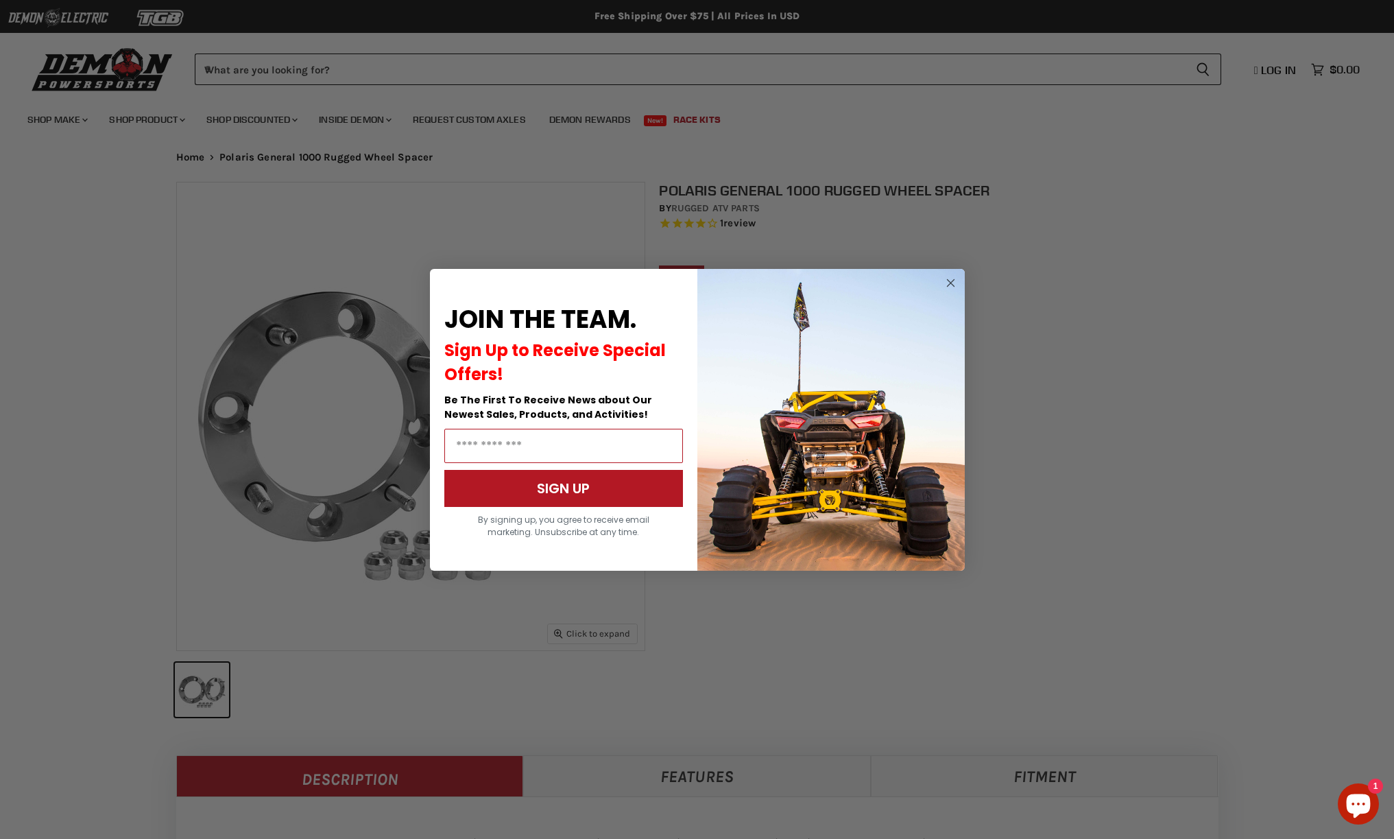
select select "******"
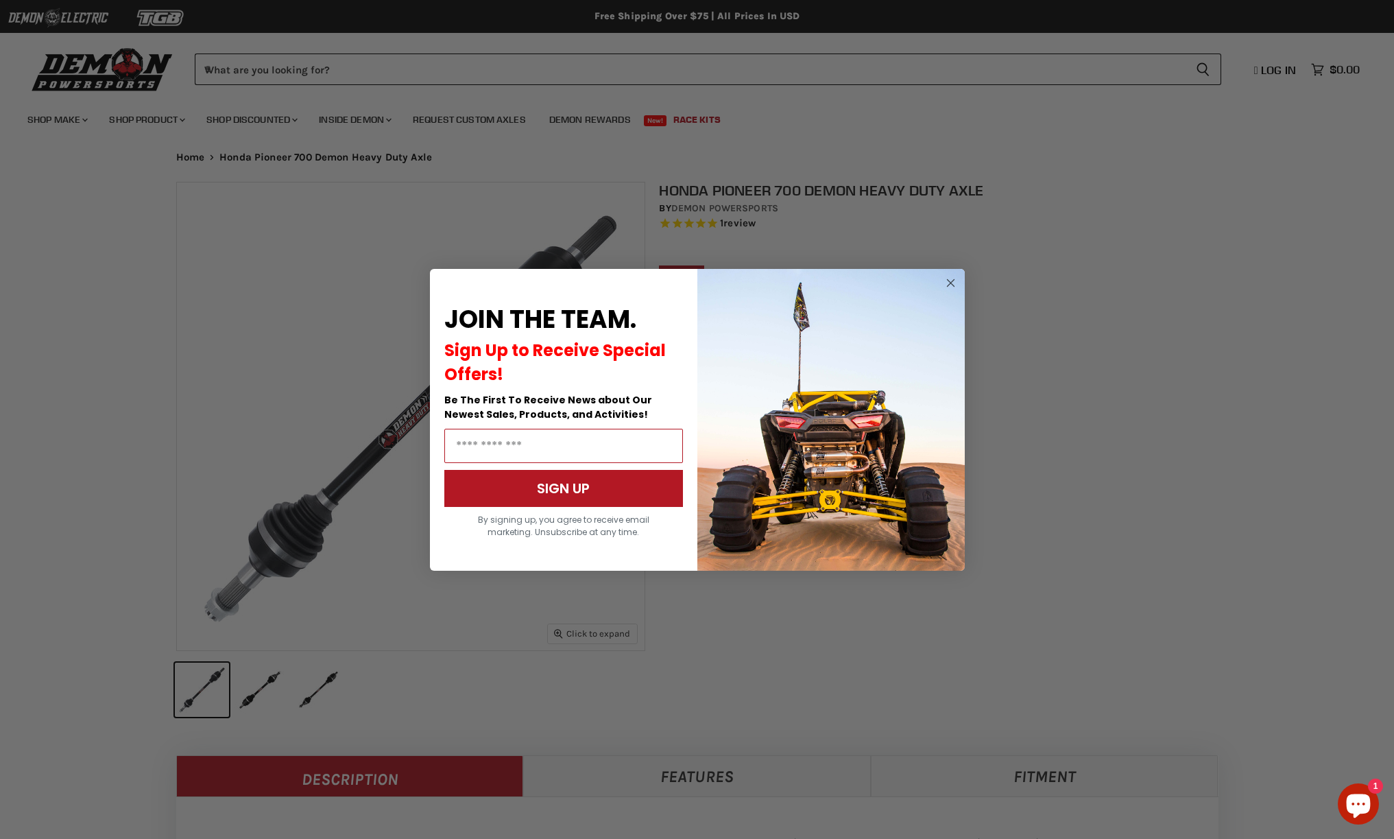
select select "******"
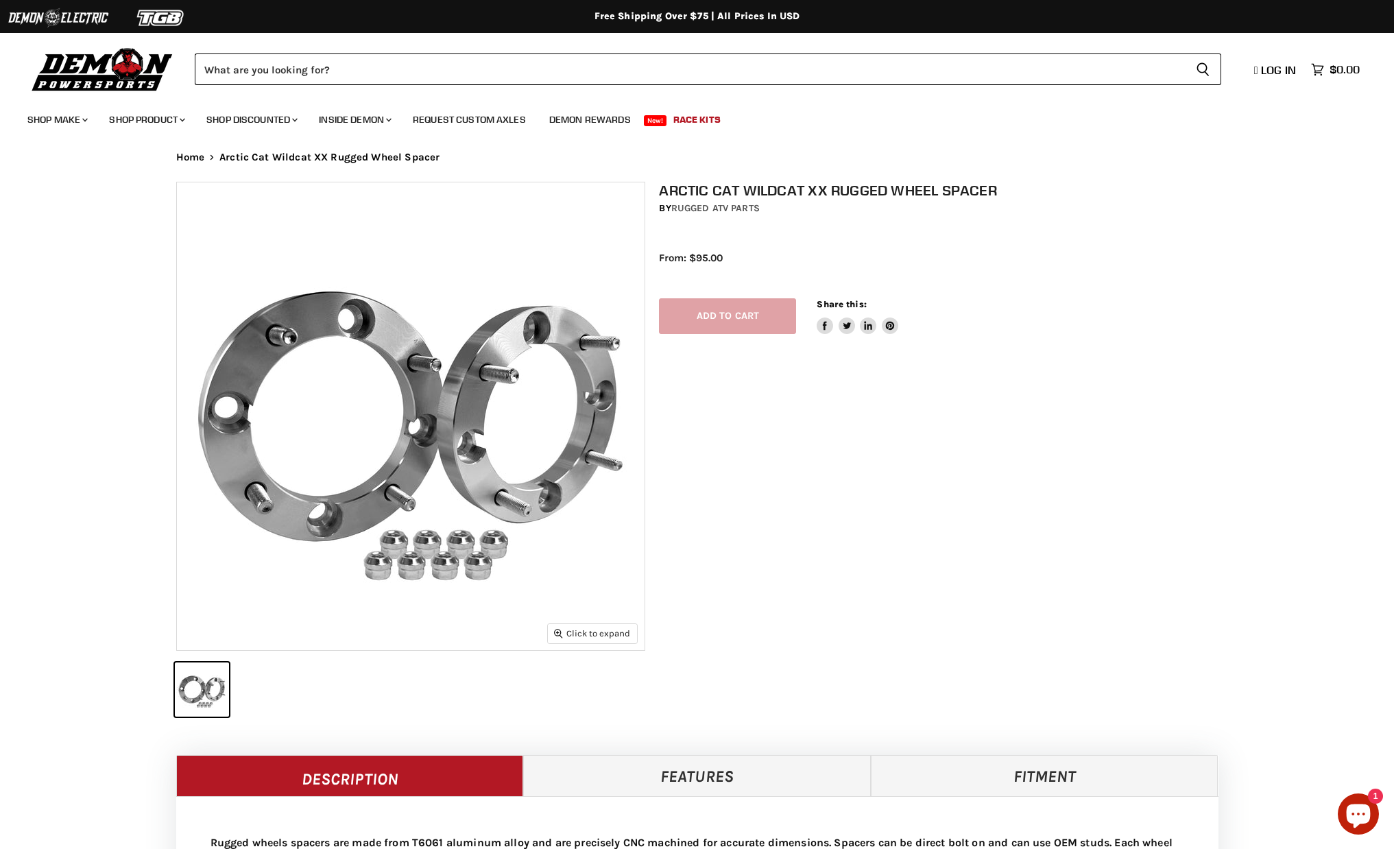
select select "******"
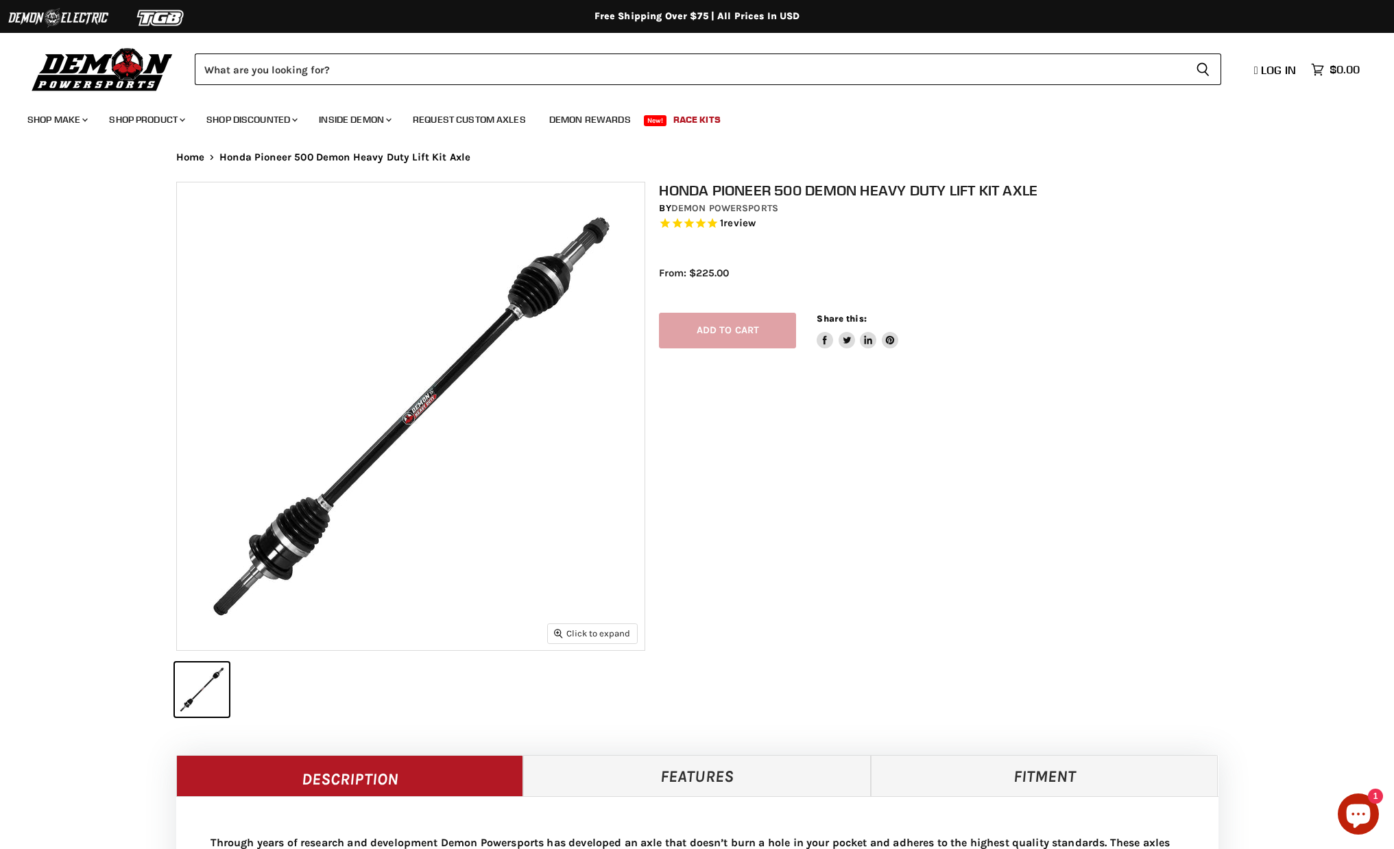
select select "******"
